Goal: Book appointment/travel/reservation

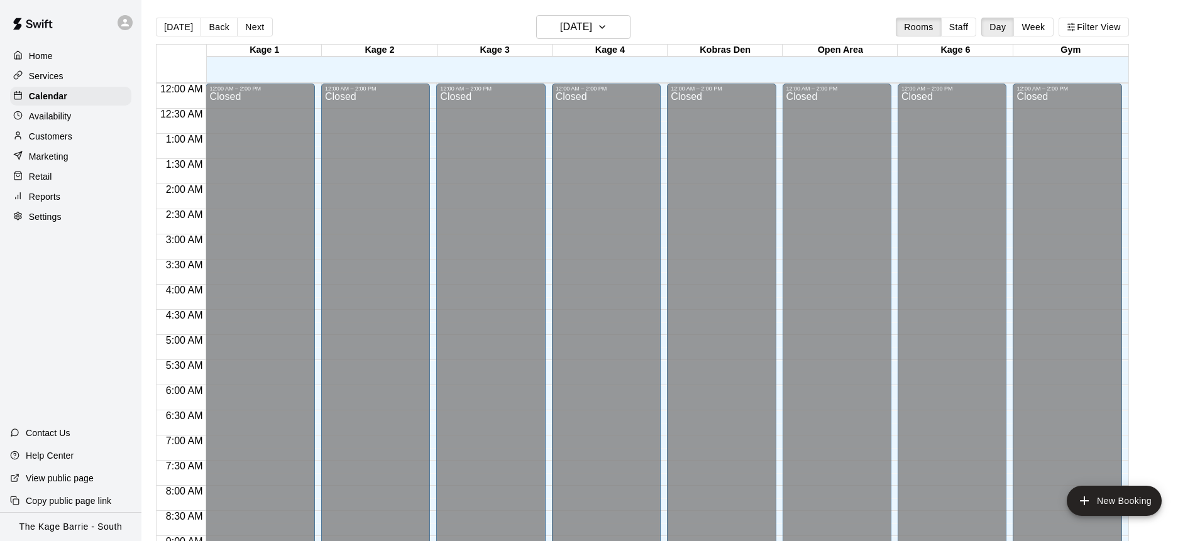
scroll to position [697, 0]
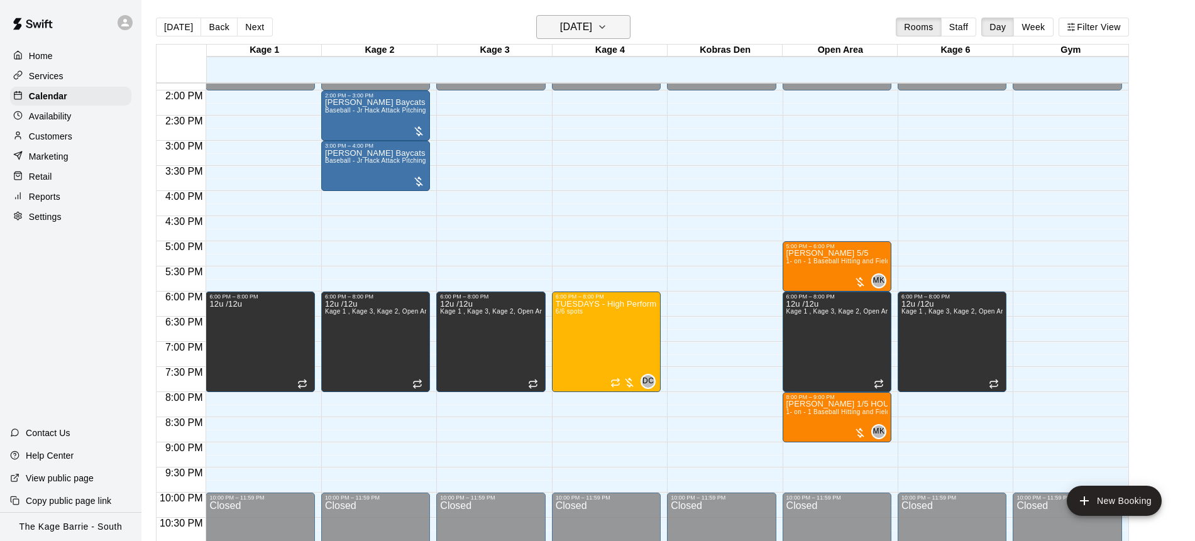
click at [592, 33] on h6 "[DATE]" at bounding box center [576, 27] width 32 height 18
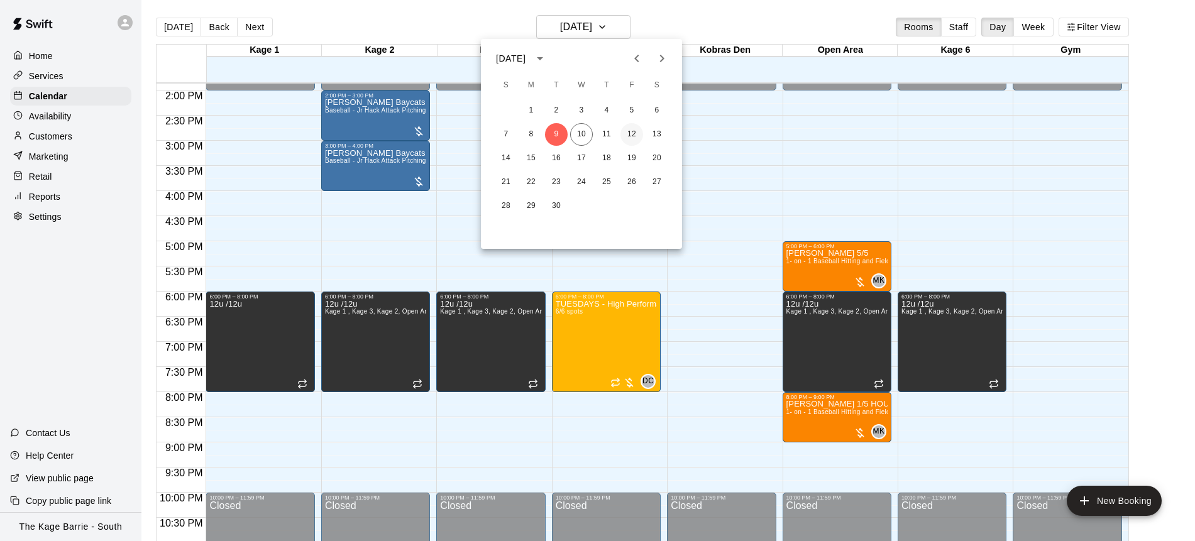
click at [631, 136] on button "12" at bounding box center [632, 134] width 23 height 23
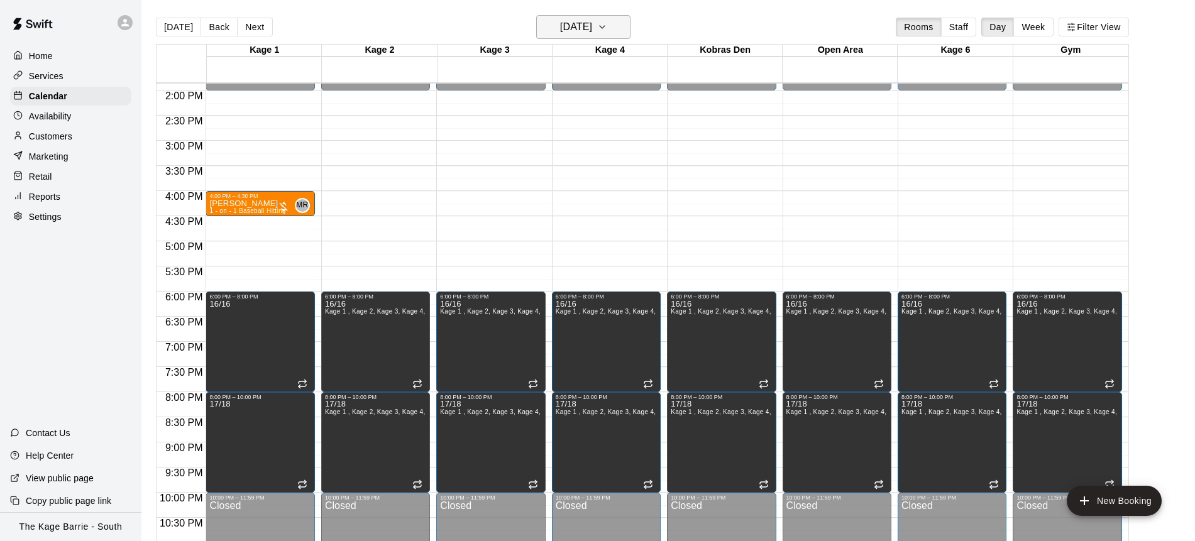
click at [607, 26] on icon "button" at bounding box center [602, 26] width 10 height 15
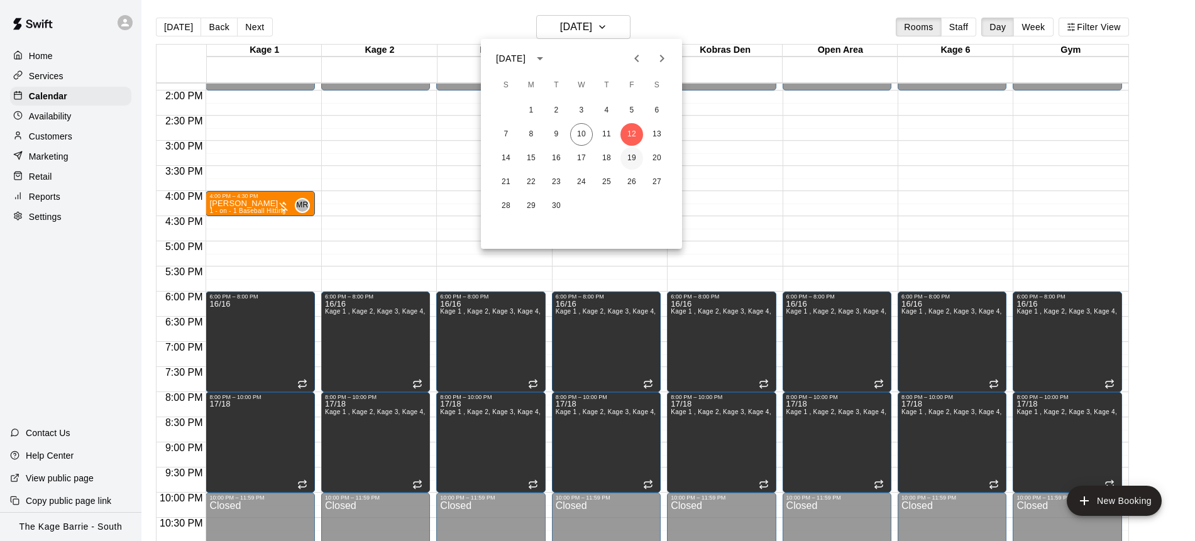
click at [634, 161] on button "19" at bounding box center [632, 158] width 23 height 23
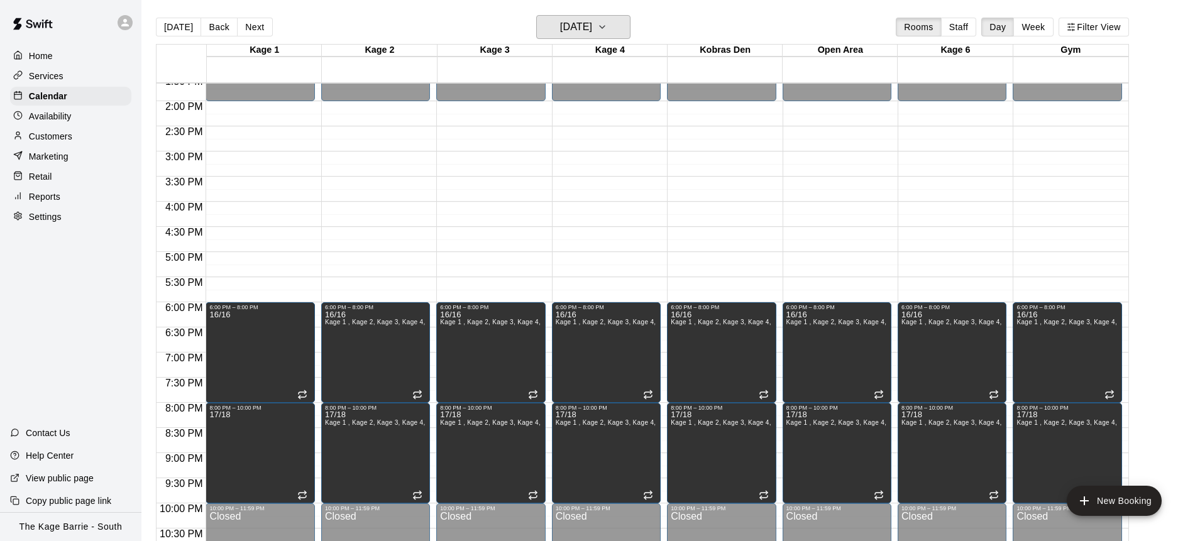
scroll to position [689, 0]
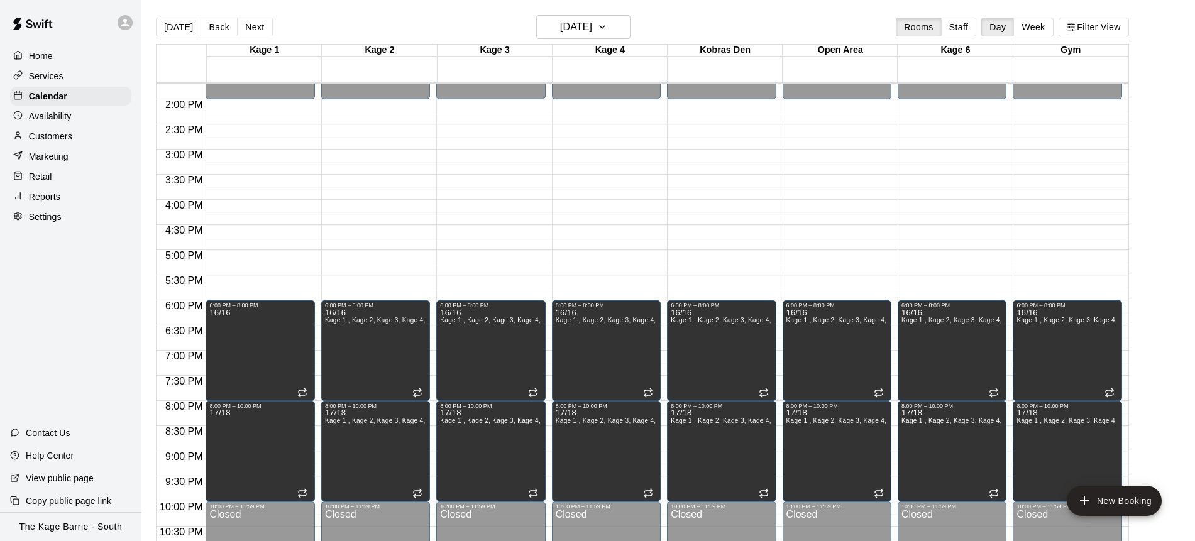
click at [671, 25] on div "[DATE] Back [DATE][DATE] Rooms Staff Day Week Filter View" at bounding box center [642, 29] width 973 height 29
click at [607, 26] on icon "button" at bounding box center [602, 26] width 10 height 15
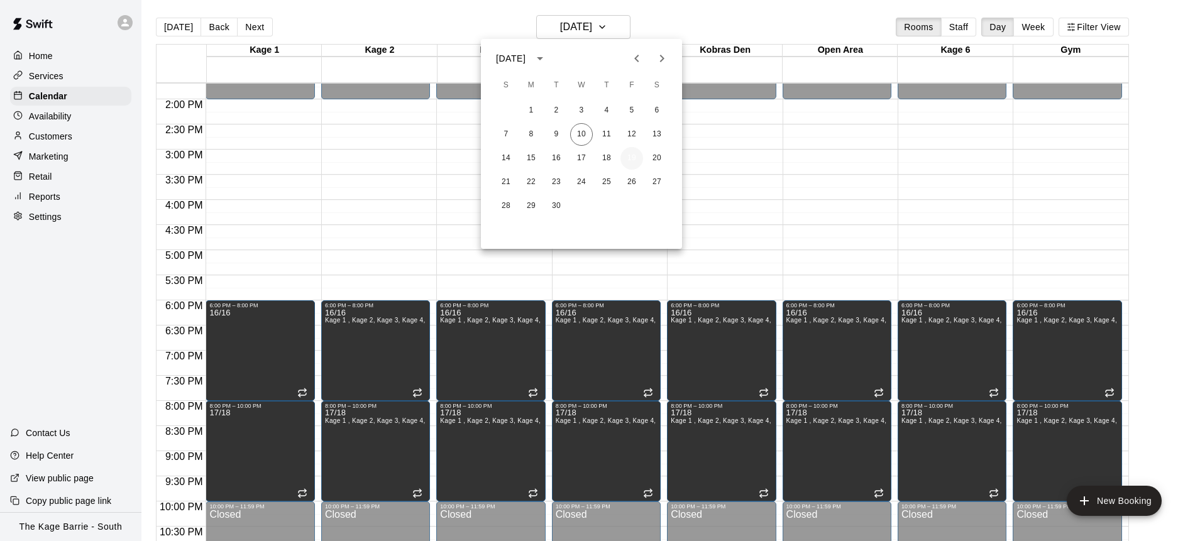
click at [636, 157] on button "19" at bounding box center [632, 158] width 23 height 23
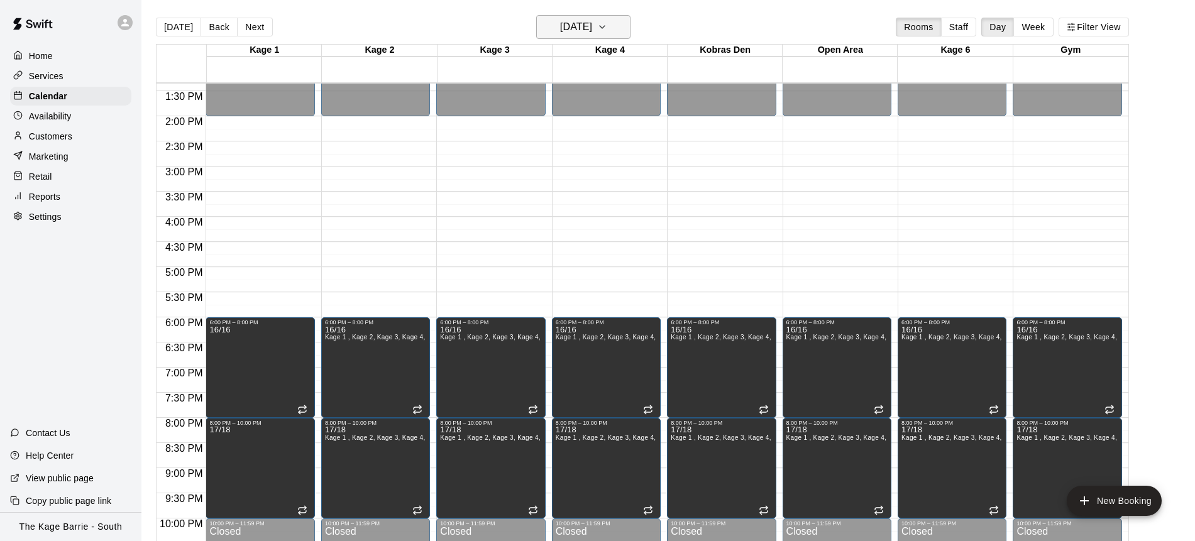
scroll to position [2, 0]
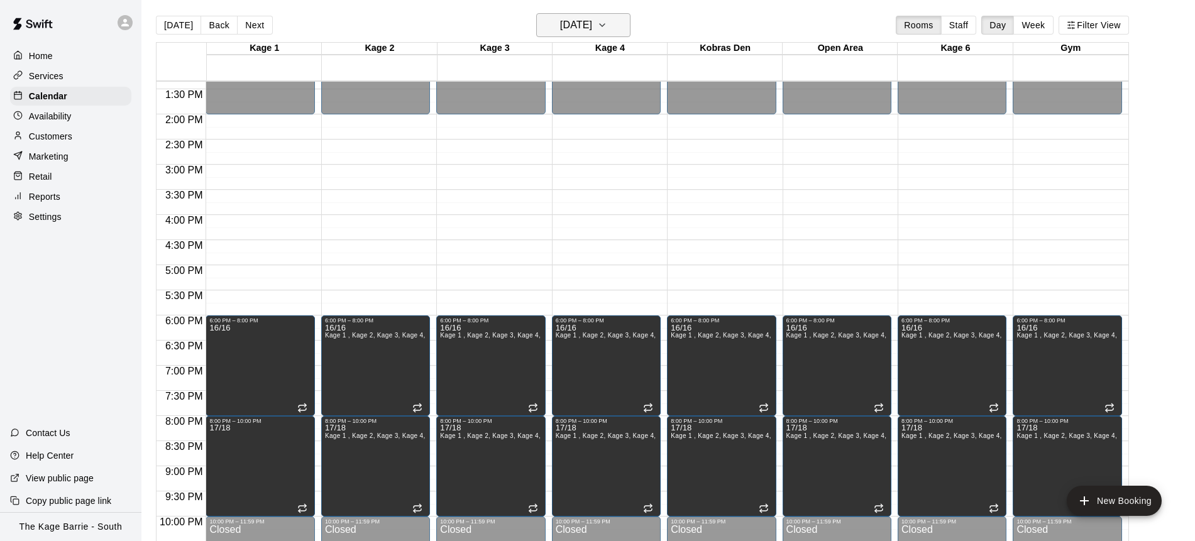
click at [621, 26] on button "[DATE]" at bounding box center [583, 25] width 94 height 24
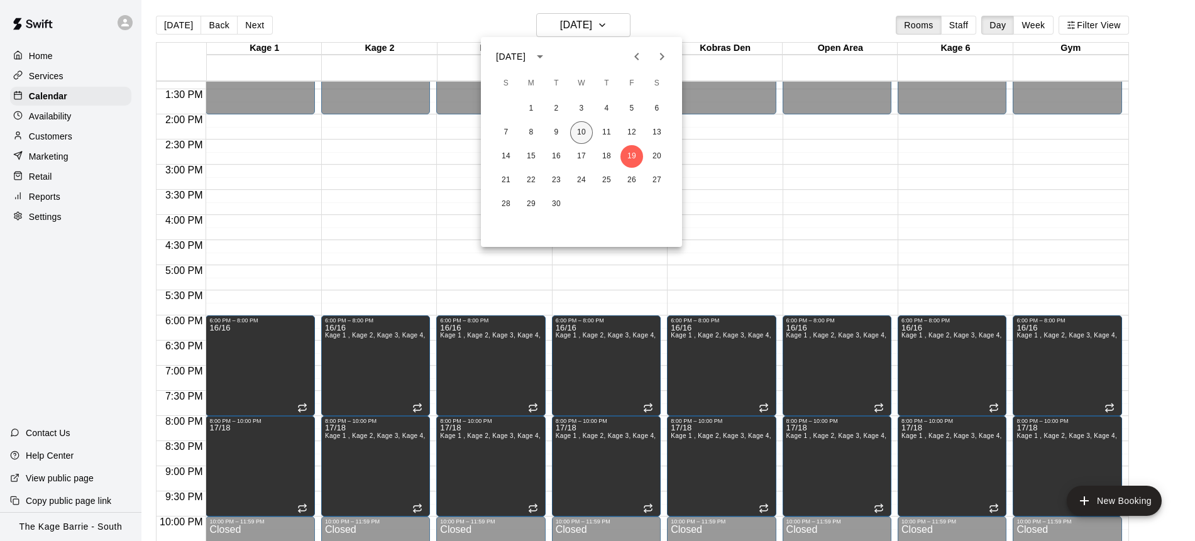
click at [582, 133] on button "10" at bounding box center [581, 132] width 23 height 23
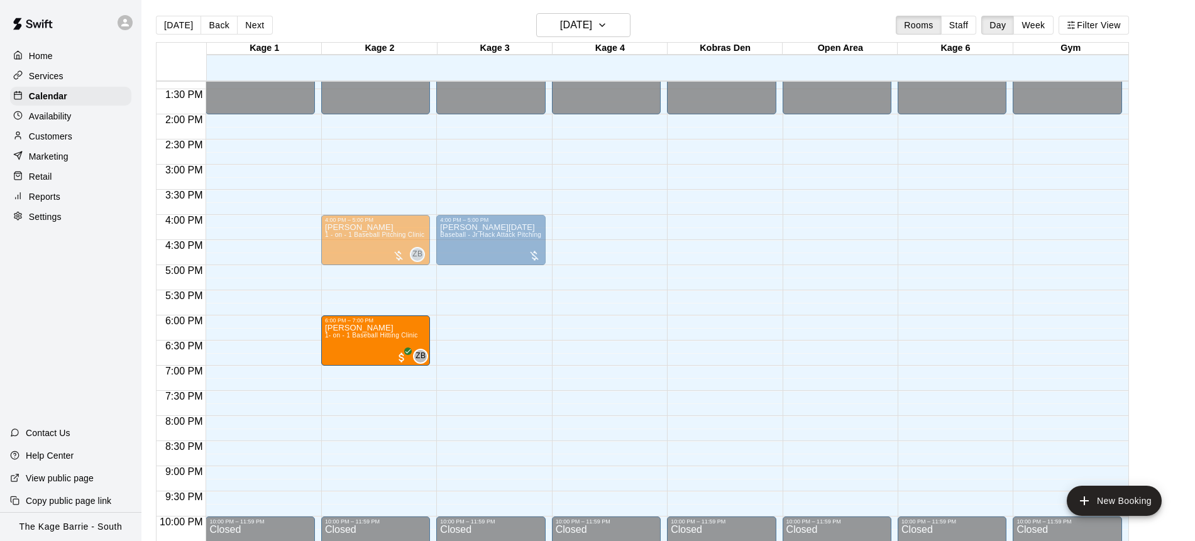
drag, startPoint x: 246, startPoint y: 343, endPoint x: 372, endPoint y: 350, distance: 125.3
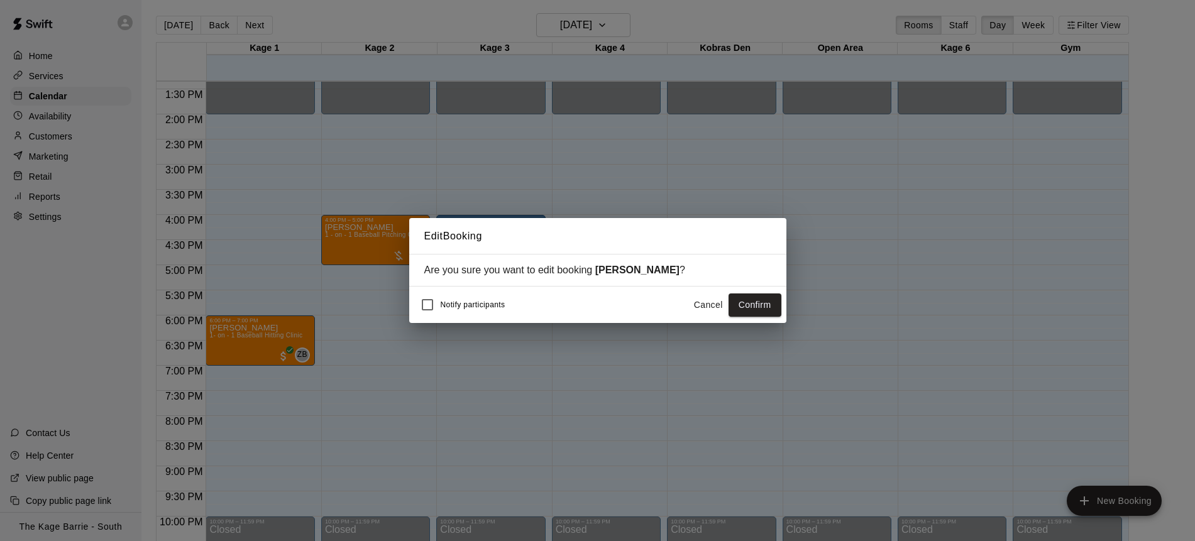
click at [773, 307] on button "Confirm" at bounding box center [755, 305] width 53 height 23
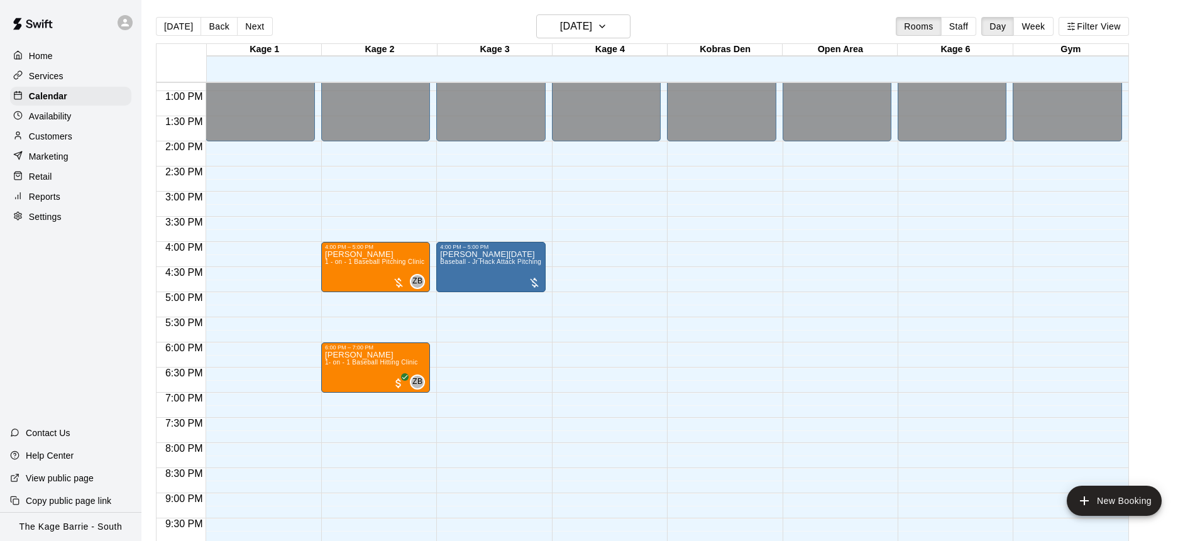
scroll to position [646, 0]
